Goal: Task Accomplishment & Management: Use online tool/utility

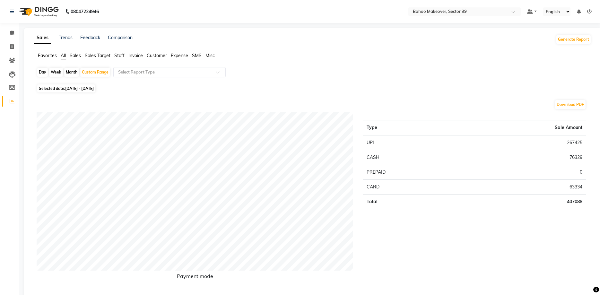
scroll to position [491, 0]
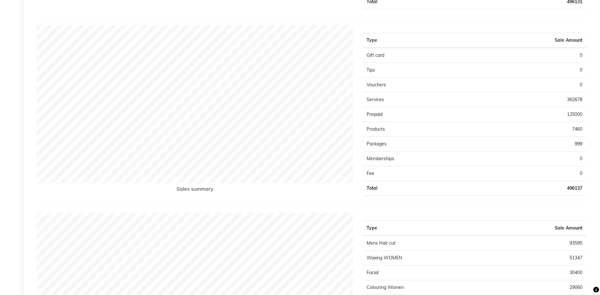
click at [596, 11] on div "Sales Trends Feedback Comparison Generate Report Favorites All Sales Sales Targ…" at bounding box center [313, 96] width 578 height 1119
click at [596, 14] on div "Sales Trends Feedback Comparison Generate Report Favorites All Sales Sales Targ…" at bounding box center [313, 96] width 578 height 1119
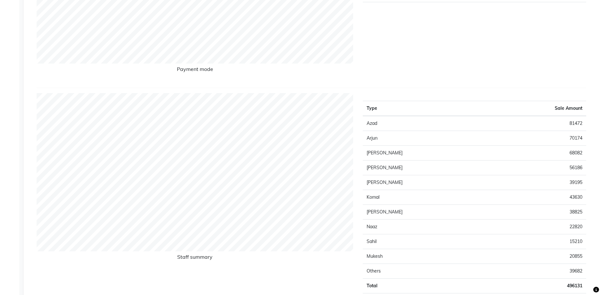
scroll to position [0, 0]
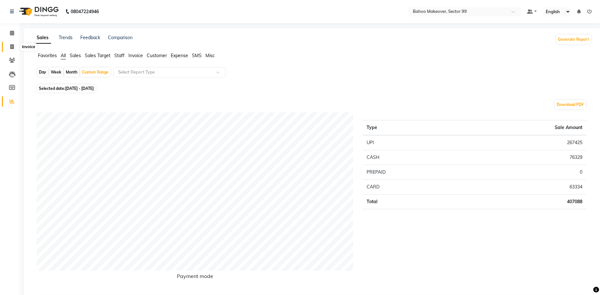
click at [10, 44] on span at bounding box center [11, 46] width 11 height 7
select select "service"
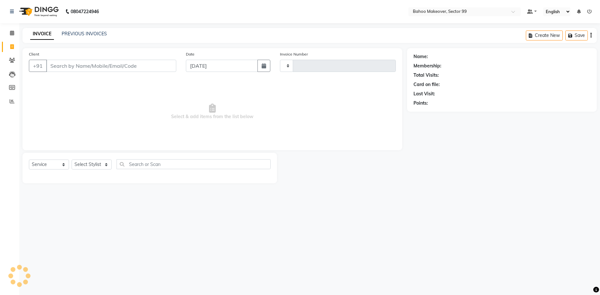
type input "3027"
select select "6856"
click at [90, 68] on input "Client" at bounding box center [111, 66] width 130 height 12
select select "membership"
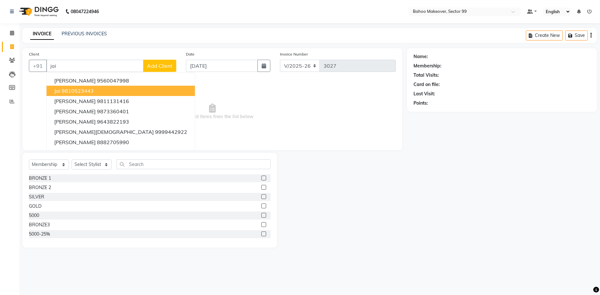
click at [99, 92] on button "jai 9810523443" at bounding box center [121, 91] width 148 height 10
type input "9810523443"
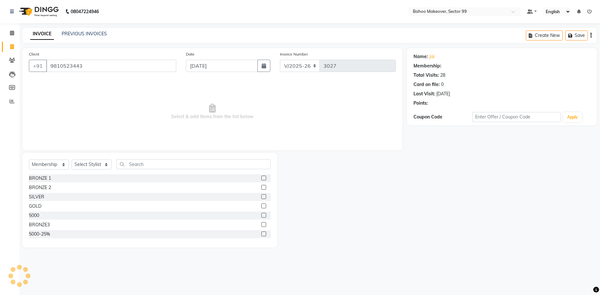
select select "1: Object"
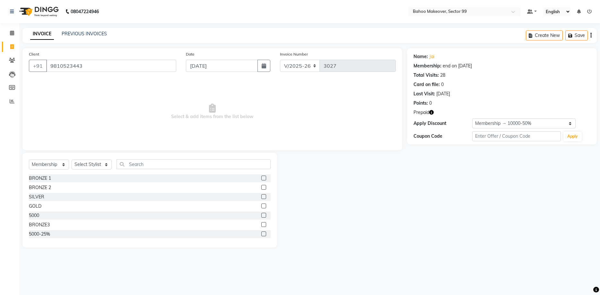
click at [433, 114] on icon "button" at bounding box center [431, 112] width 4 height 4
click at [29, 159] on select "Select Service Product Membership Package Voucher Prepaid Gift Card" at bounding box center [49, 164] width 40 height 10
select select "service"
click option "Service" at bounding box center [0, 0] width 0 height 0
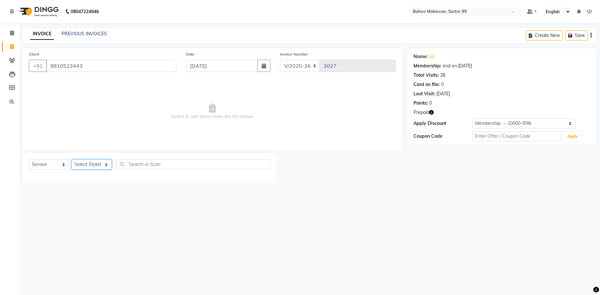
click at [72, 159] on select "Select Stylist [PERSON_NAME] Makeover Bahoo Makeover Salon [PERSON_NAME] [PERSO…" at bounding box center [92, 164] width 40 height 10
select select "54354"
click option "[PERSON_NAME]" at bounding box center [0, 0] width 0 height 0
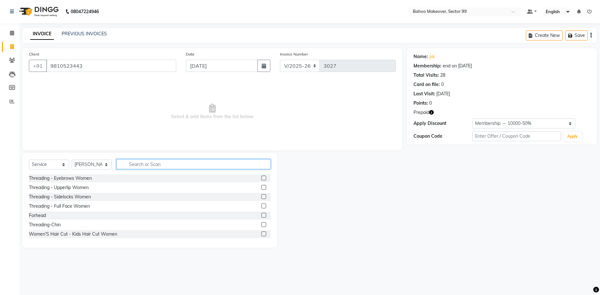
click at [153, 166] on input "text" at bounding box center [193, 164] width 154 height 10
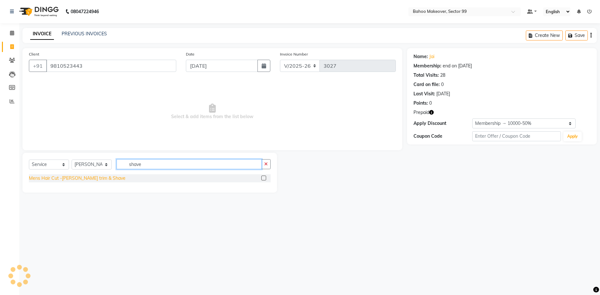
type input "shave"
click at [93, 179] on div "Mens Hair Cut -[PERSON_NAME] trim & Shave" at bounding box center [77, 178] width 97 height 7
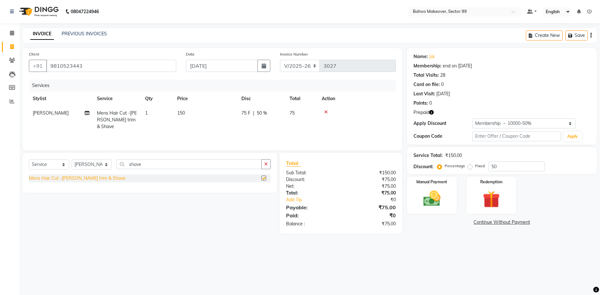
checkbox input "false"
click at [420, 194] on img at bounding box center [431, 198] width 29 height 21
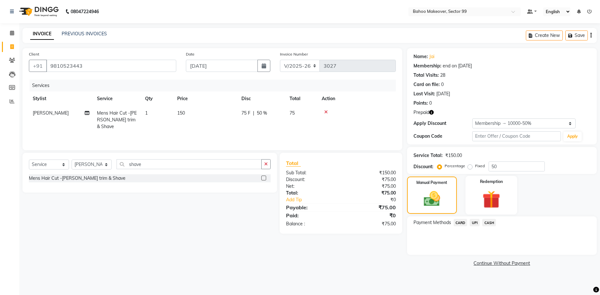
click at [481, 198] on img at bounding box center [491, 199] width 29 height 22
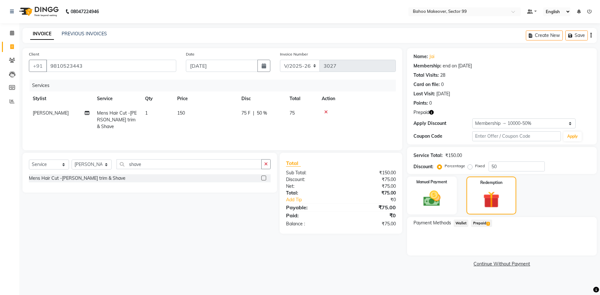
click at [482, 223] on span "Prepaid 1" at bounding box center [481, 222] width 21 height 7
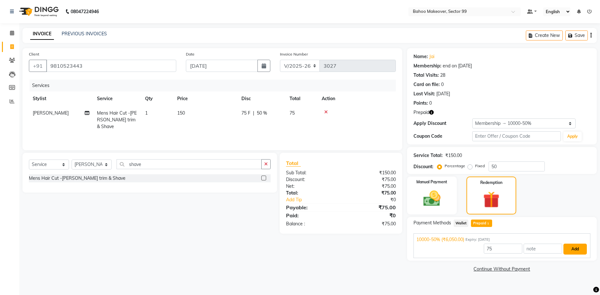
click at [580, 247] on button "Add" at bounding box center [574, 249] width 23 height 11
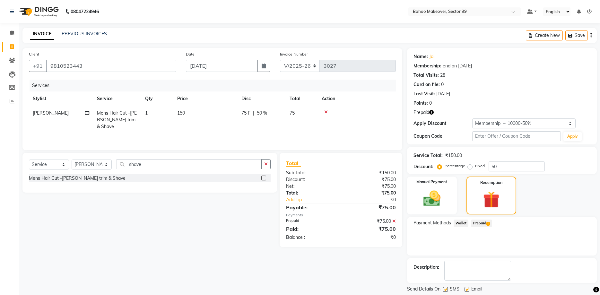
scroll to position [20, 0]
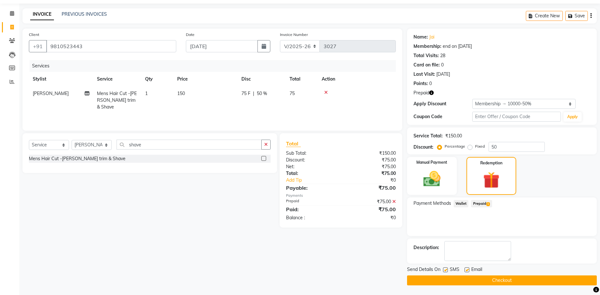
click at [570, 280] on button "Checkout" at bounding box center [502, 280] width 190 height 10
